Goal: Find specific page/section: Find specific page/section

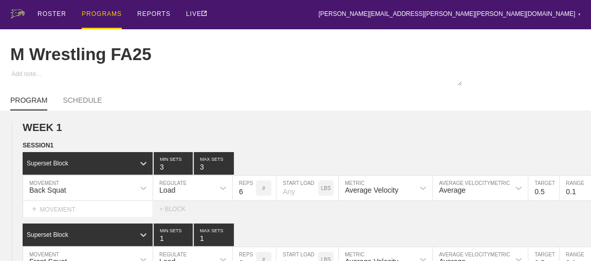
click at [94, 12] on div "PROGRAMS" at bounding box center [102, 14] width 40 height 29
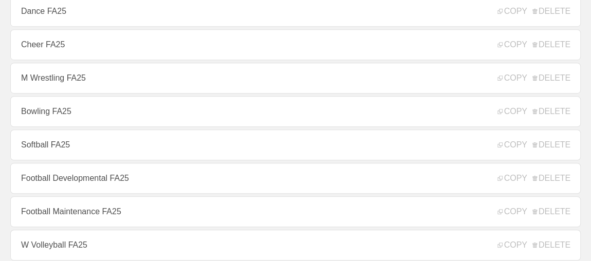
scroll to position [233, 0]
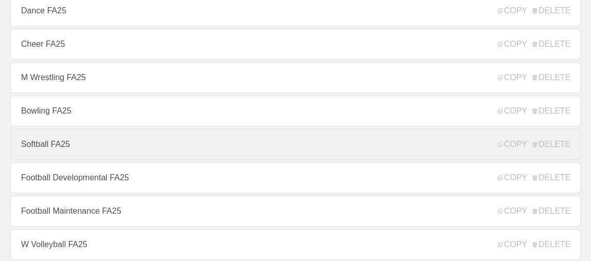
click at [49, 153] on link "Softball FA25" at bounding box center [295, 144] width 570 height 31
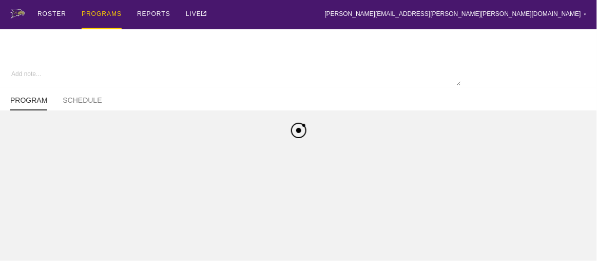
type textarea "x"
type input "Softball FA25"
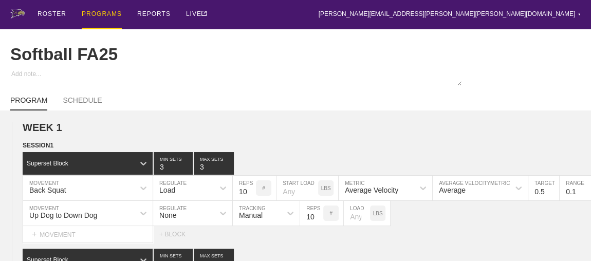
click at [49, 149] on span "SESSION 1" at bounding box center [38, 145] width 31 height 7
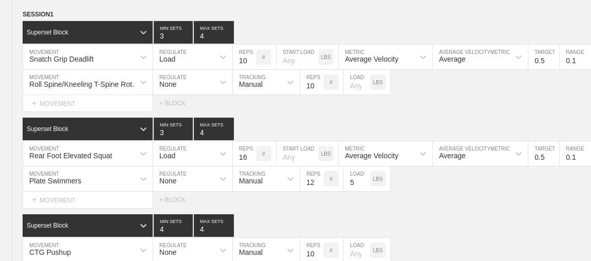
scroll to position [2001, 0]
